Goal: Task Accomplishment & Management: Use online tool/utility

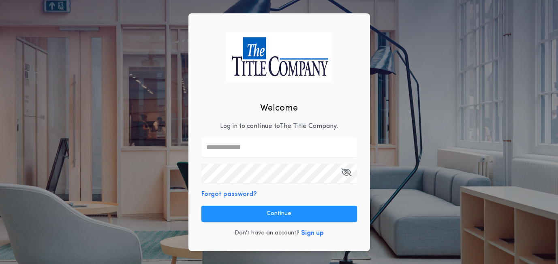
click at [249, 148] on input "text" at bounding box center [279, 147] width 156 height 19
type input "**********"
click at [346, 173] on icon "button" at bounding box center [346, 172] width 10 height 0
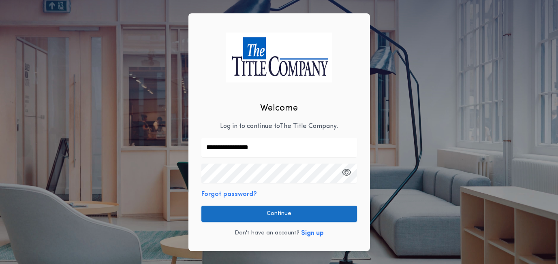
click at [291, 217] on button "Continue" at bounding box center [279, 214] width 156 height 16
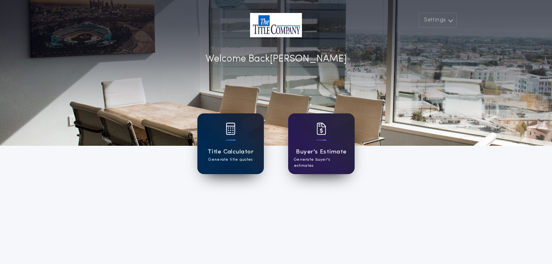
click at [239, 160] on p "Generate title quotes" at bounding box center [230, 160] width 44 height 6
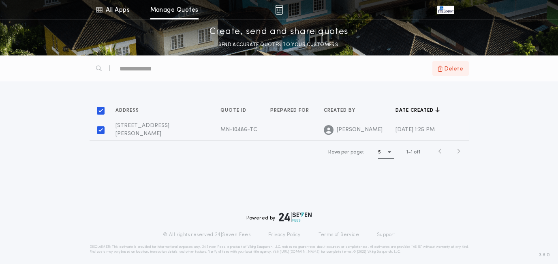
click at [444, 70] on span "Delete" at bounding box center [450, 68] width 26 height 9
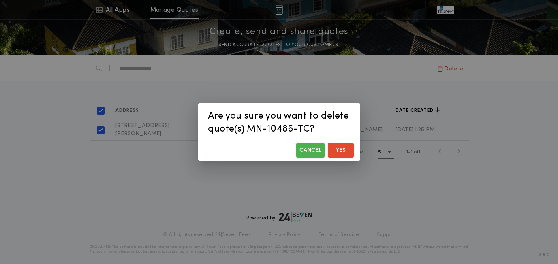
click at [335, 151] on button "Yes" at bounding box center [341, 150] width 26 height 15
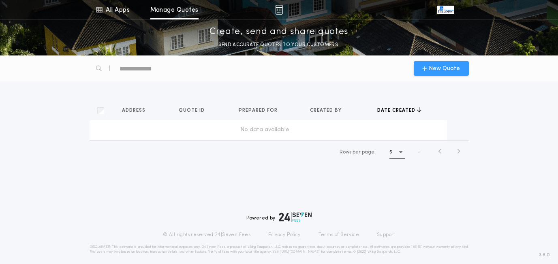
click at [424, 71] on span "New Quote" at bounding box center [441, 68] width 38 height 9
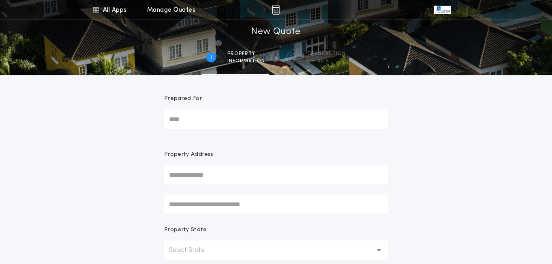
click at [202, 175] on input "text" at bounding box center [276, 174] width 224 height 19
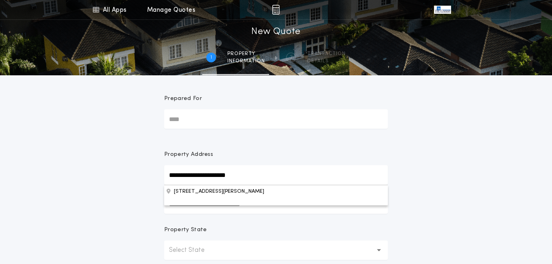
click at [207, 190] on button "[STREET_ADDRESS][PERSON_NAME]" at bounding box center [276, 191] width 224 height 12
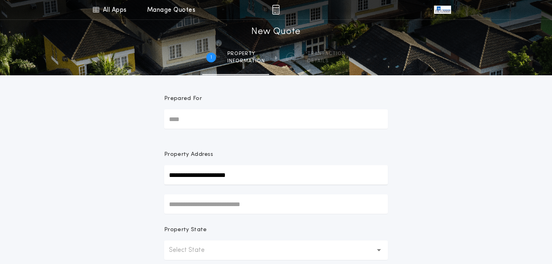
type input "**********"
click at [397, 198] on form "**********" at bounding box center [275, 253] width 243 height 356
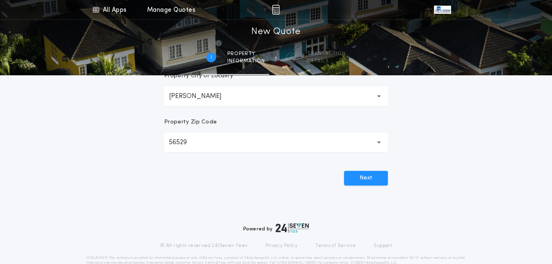
scroll to position [264, 0]
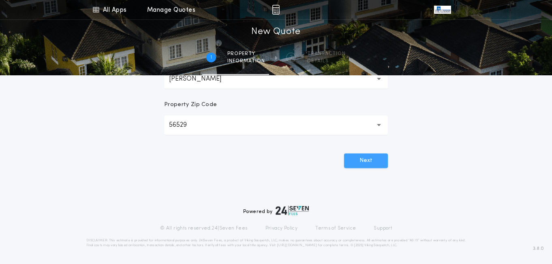
click at [363, 164] on button "Next" at bounding box center [366, 161] width 44 height 15
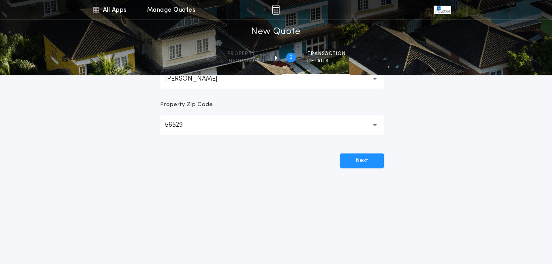
scroll to position [0, 0]
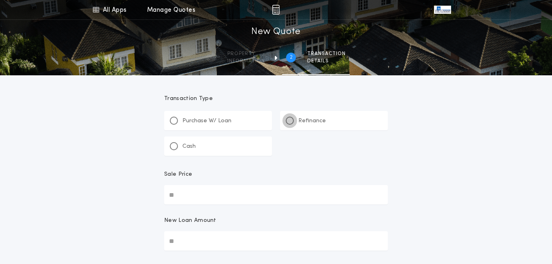
click at [291, 119] on div at bounding box center [290, 121] width 8 height 8
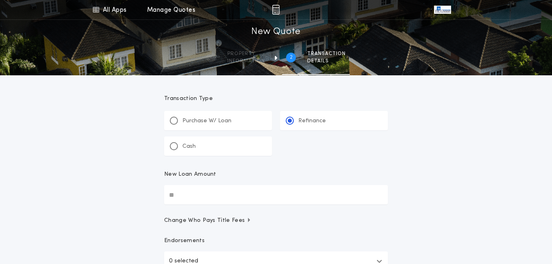
click at [303, 193] on input "New Loan Amount" at bounding box center [276, 194] width 224 height 19
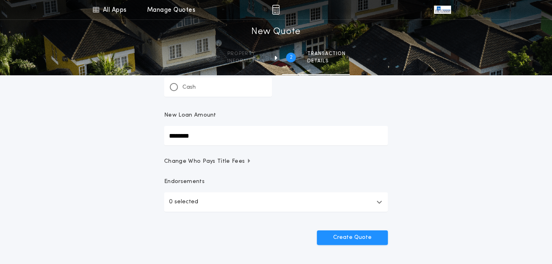
scroll to position [81, 0]
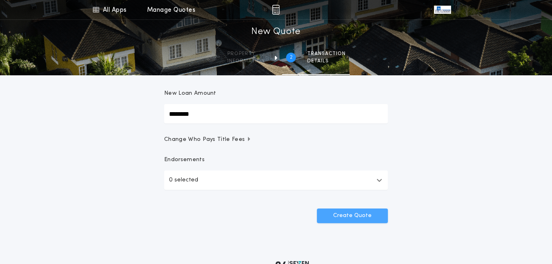
type input "********"
click at [349, 214] on button "Create Quote" at bounding box center [352, 216] width 71 height 15
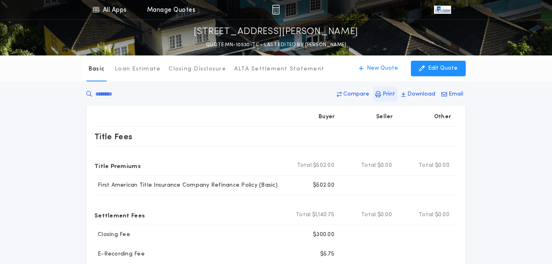
click at [389, 94] on p "Print" at bounding box center [388, 94] width 13 height 8
